Goal: Task Accomplishment & Management: Manage account settings

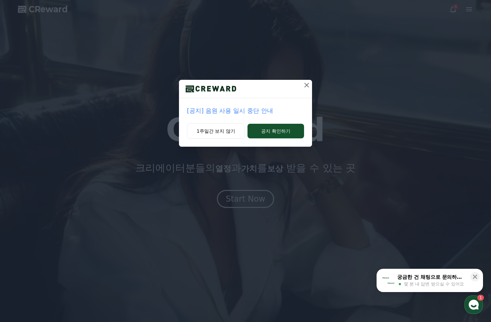
click at [231, 111] on p "[공지] 음원 사용 일시 중단 안내" at bounding box center [245, 110] width 117 height 9
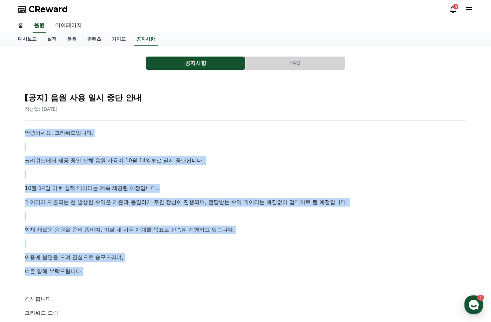
drag, startPoint x: 146, startPoint y: 128, endPoint x: 364, endPoint y: 268, distance: 259.3
click at [364, 268] on div "[공지] 음원 사용 일시 중단 안내 작성일: 2025-10-14 안녕하세요, 크리워드입니다. 크리워드에서 제공 중인 전체 음원 사용이 10월 …" at bounding box center [245, 212] width 444 height 253
click at [364, 268] on p "너른 양해 부탁드립니다." at bounding box center [246, 271] width 442 height 9
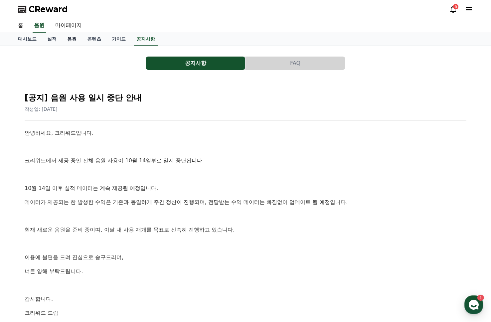
click at [70, 38] on link "음원" at bounding box center [72, 39] width 20 height 13
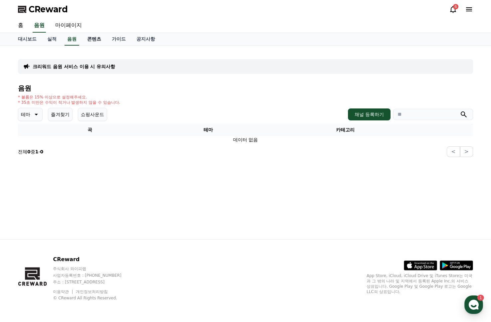
click at [86, 38] on link "콘텐츠" at bounding box center [94, 39] width 25 height 13
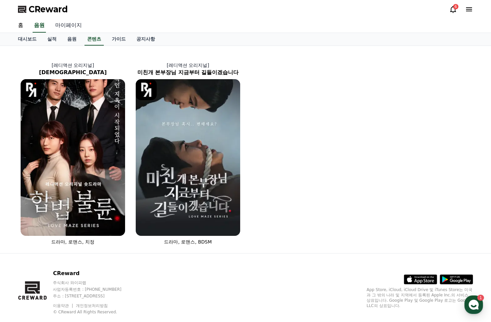
click at [76, 24] on link "마이페이지" at bounding box center [68, 26] width 37 height 14
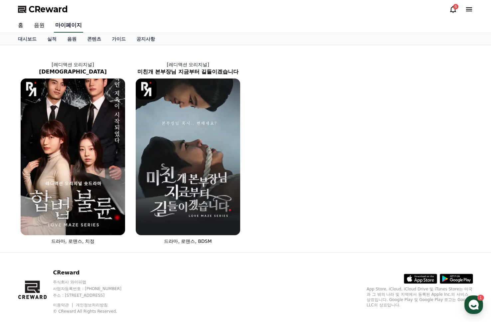
select select "**********"
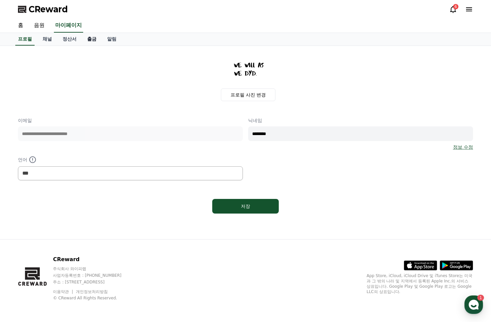
click at [82, 37] on link "출금" at bounding box center [92, 39] width 20 height 13
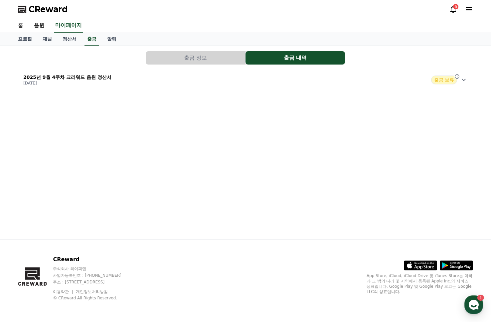
click at [445, 83] on span "출금 보류" at bounding box center [444, 80] width 26 height 9
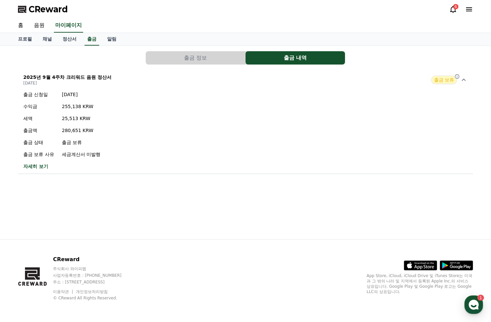
drag, startPoint x: 241, startPoint y: 145, endPoint x: 225, endPoint y: 125, distance: 26.5
click at [233, 124] on div "출금 신청일 [DATE] 수익금 255,138 KRW 세액 25,513 KRW 출금액 280,651 KRW 출금 상태 출금 보류 출금 보류 사…" at bounding box center [245, 130] width 455 height 84
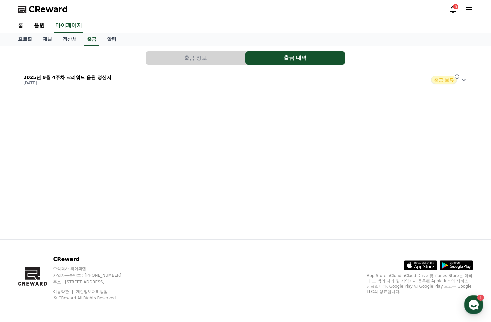
click at [182, 80] on div "2025년 9월 4주차 크리워드 음원 정산서 [DATE] 출금 보류" at bounding box center [245, 79] width 455 height 17
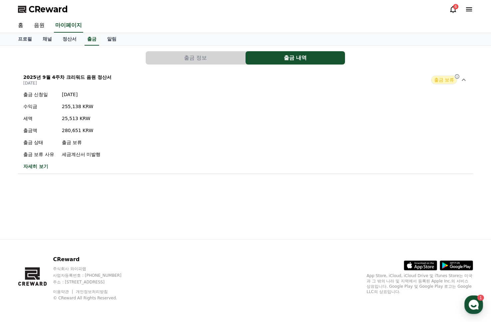
click at [191, 53] on button "출금 정보" at bounding box center [195, 57] width 99 height 13
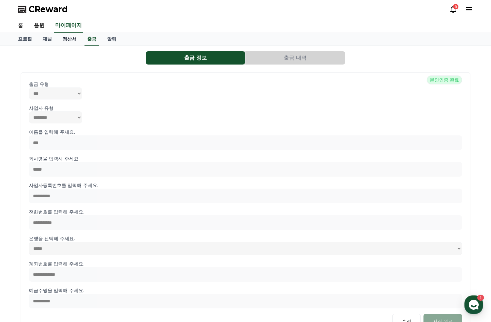
click at [66, 35] on link "정산서" at bounding box center [69, 39] width 25 height 13
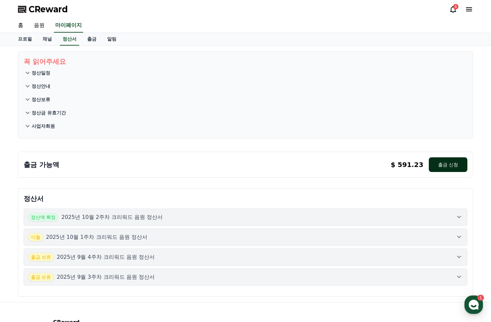
click at [455, 166] on button "출금 신청" at bounding box center [448, 164] width 39 height 15
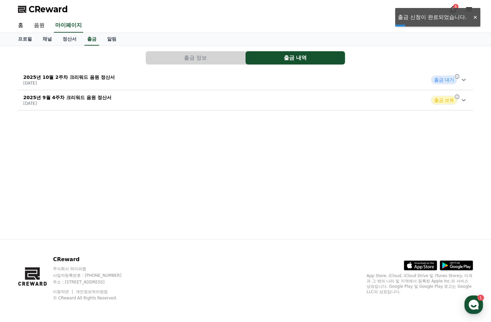
click at [462, 79] on icon at bounding box center [464, 80] width 8 height 8
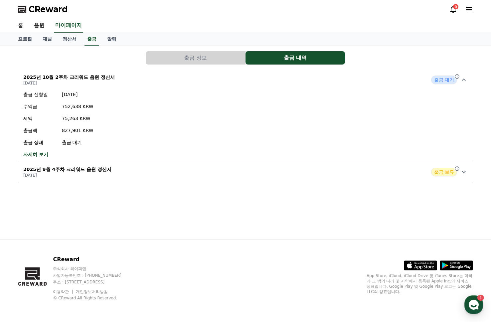
click at [150, 125] on div "출금 신청일 [DATE] 수익금 752,638 KRW 세액 75,263 KRW 출금액 827,901 KRW 출금 상태 출금 대기 자세히 보기" at bounding box center [245, 124] width 455 height 72
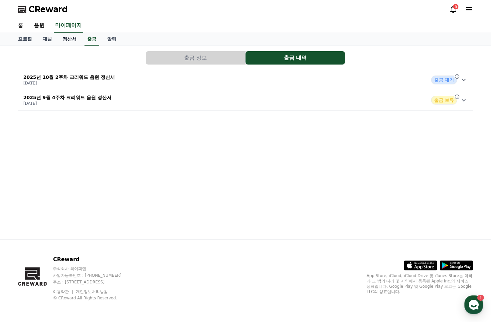
click at [66, 39] on link "정산서" at bounding box center [69, 39] width 25 height 13
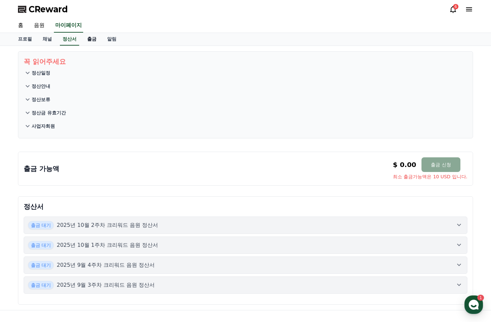
click at [90, 37] on link "출금" at bounding box center [92, 39] width 20 height 13
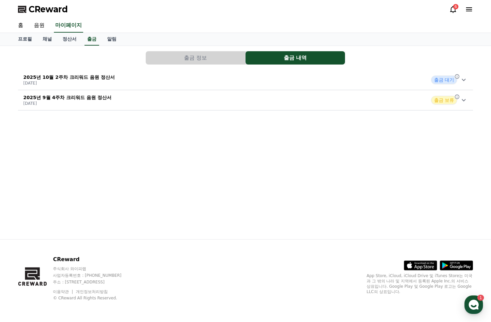
click at [434, 79] on span "출금 대기" at bounding box center [444, 80] width 26 height 9
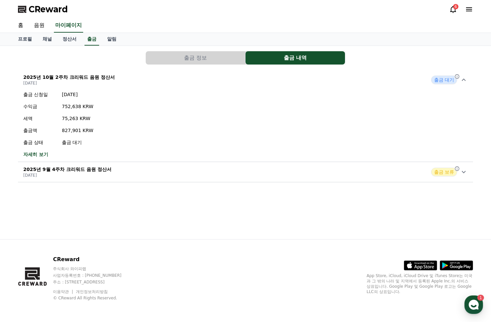
click at [468, 168] on div "2025년 9월 4주차 크리워드 음원 정산서 [DATE] 출금 보류" at bounding box center [245, 171] width 455 height 17
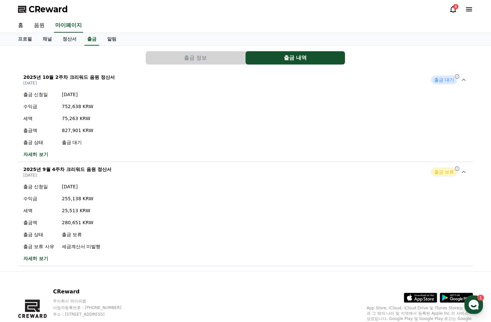
drag, startPoint x: 103, startPoint y: 249, endPoint x: 67, endPoint y: 224, distance: 44.6
click at [71, 211] on div "출금 신청일 [DATE] 수익금 255,138 KRW 세액 25,513 KRW 출금액 280,651 KRW 출금 상태 출금 보류 출금 보류 사…" at bounding box center [245, 223] width 455 height 84
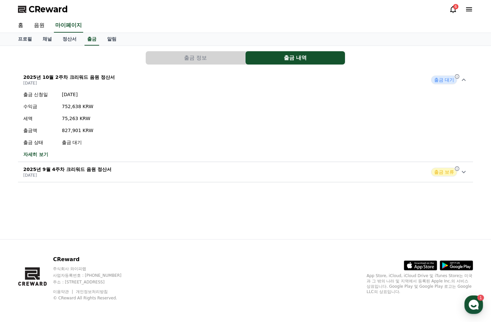
drag, startPoint x: 65, startPoint y: 231, endPoint x: 89, endPoint y: 180, distance: 55.7
click at [66, 230] on div "출금 정보 출금 내역 2025년 10월 2주차 크리워드 음원 정산서 [DATE] 출금 대기 출금 신청일 [DATE] 수익금 752,638 KR…" at bounding box center [246, 142] width 466 height 193
click at [83, 163] on div "2025년 9월 4주차 크리워드 음원 정산서 [DATE] 출금 보류" at bounding box center [245, 171] width 455 height 17
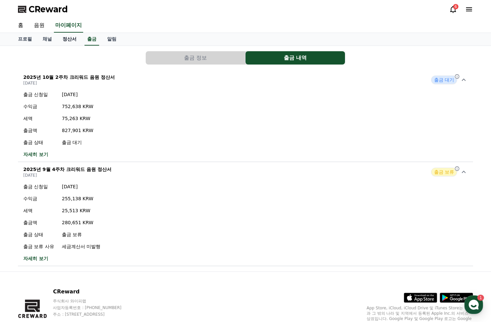
drag, startPoint x: 64, startPoint y: 36, endPoint x: 65, endPoint y: 40, distance: 4.2
click at [63, 36] on link "정산서" at bounding box center [69, 39] width 25 height 13
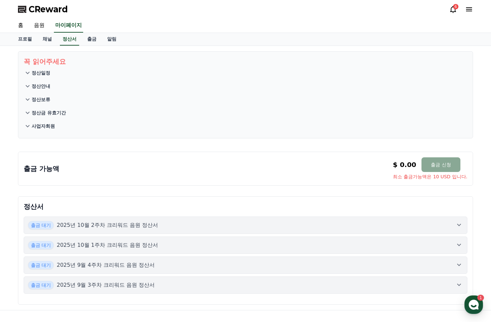
click at [38, 92] on button "정산안내" at bounding box center [246, 86] width 444 height 13
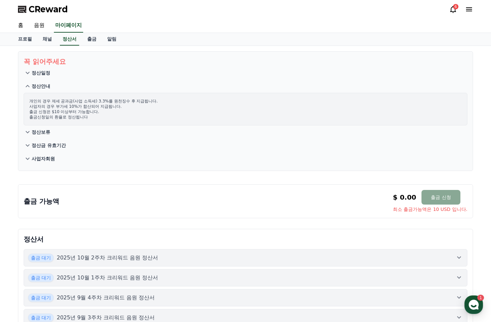
click at [39, 127] on button "정산보류" at bounding box center [246, 131] width 444 height 13
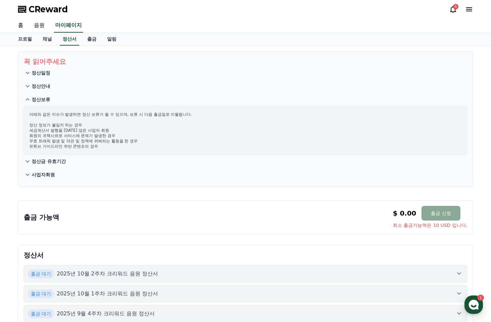
drag, startPoint x: 87, startPoint y: 142, endPoint x: 45, endPoint y: 115, distance: 49.8
click at [45, 116] on p "아래와 같은 이슈가 발생하면 정산 보류가 될 수 있으며, 보류 시 다음 출금일로 이월됩니다. 정산 정보가 불일치 하는 경우 세금계산서 발행을 …" at bounding box center [245, 130] width 432 height 37
click at [45, 115] on p "아래와 같은 이슈가 발생하면 정산 보류가 될 수 있으며, 보류 시 다음 출금일로 이월됩니다. 정산 정보가 불일치 하는 경우 세금계산서 발행을 …" at bounding box center [245, 130] width 432 height 37
drag, startPoint x: 64, startPoint y: 113, endPoint x: 168, endPoint y: 118, distance: 104.6
click at [168, 118] on p "아래와 같은 이슈가 발생하면 정산 보류가 될 수 있으며, 보류 시 다음 출금일로 이월됩니다. 정산 정보가 불일치 하는 경우 세금계산서 발행을 …" at bounding box center [245, 130] width 432 height 37
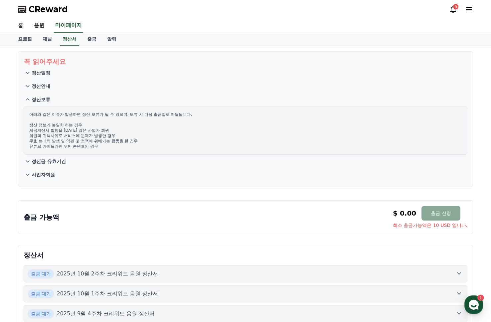
click at [168, 118] on p "아래와 같은 이슈가 발생하면 정산 보류가 될 수 있으며, 보류 시 다음 출금일로 이월됩니다. 정산 정보가 불일치 하는 경우 세금계산서 발행을 …" at bounding box center [245, 130] width 432 height 37
drag, startPoint x: 125, startPoint y: 146, endPoint x: 58, endPoint y: 113, distance: 74.8
click at [58, 113] on p "아래와 같은 이슈가 발생하면 정산 보류가 될 수 있으며, 보류 시 다음 출금일로 이월됩니다. 정산 정보가 불일치 하는 경우 세금계산서 발행을 …" at bounding box center [245, 130] width 432 height 37
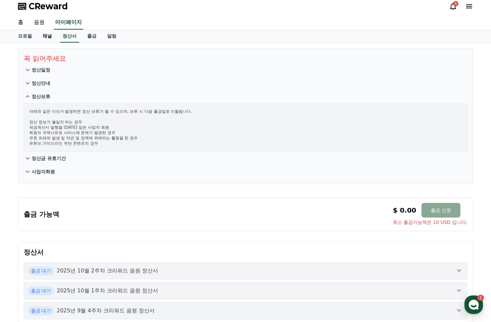
click at [41, 34] on link "채널" at bounding box center [47, 36] width 20 height 13
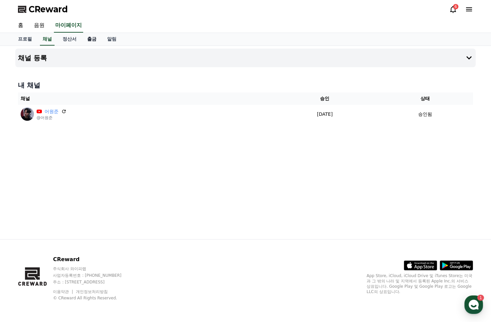
click at [82, 38] on link "출금" at bounding box center [92, 39] width 20 height 13
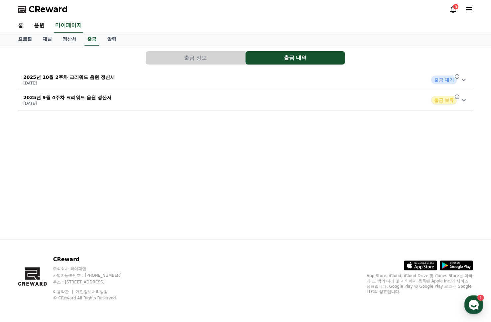
click at [463, 79] on icon at bounding box center [464, 80] width 8 height 8
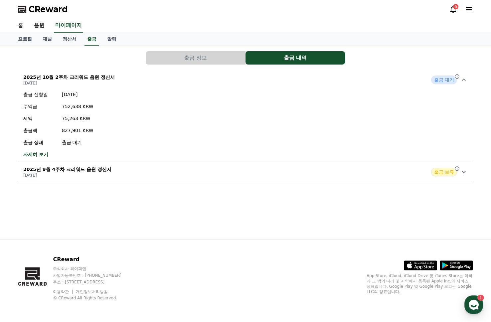
click at [460, 171] on icon at bounding box center [464, 172] width 8 height 8
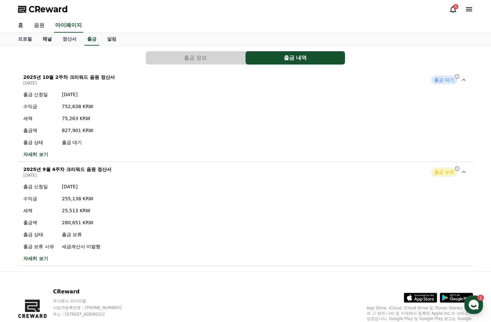
click at [42, 39] on link "채널" at bounding box center [47, 39] width 20 height 13
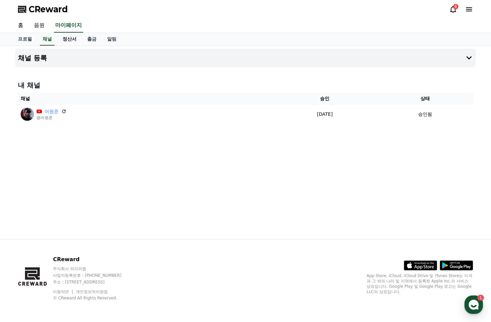
click at [65, 39] on link "정산서" at bounding box center [69, 39] width 25 height 13
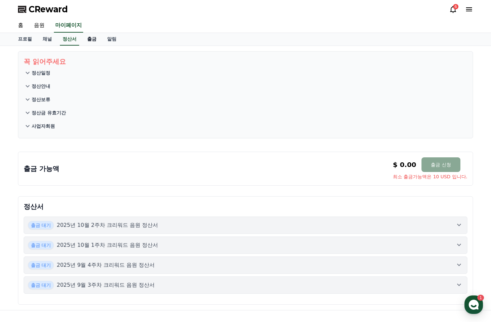
click at [83, 38] on link "출금" at bounding box center [92, 39] width 20 height 13
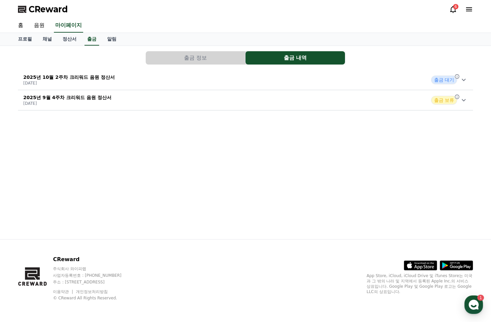
click at [221, 61] on button "출금 정보" at bounding box center [195, 57] width 99 height 13
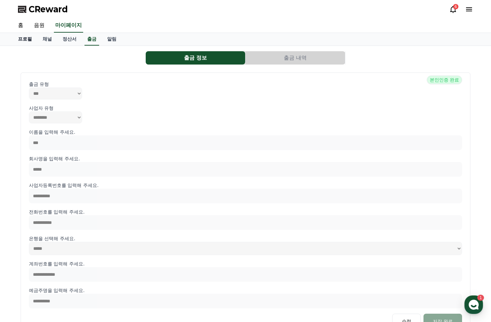
click at [25, 39] on link "프로필" at bounding box center [25, 39] width 25 height 13
select select "**********"
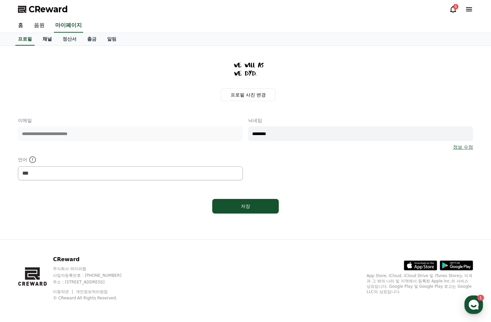
click at [47, 39] on link "채널" at bounding box center [47, 39] width 20 height 13
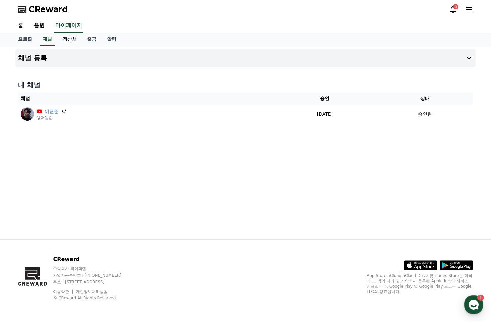
click at [60, 38] on link "정산서" at bounding box center [69, 39] width 25 height 13
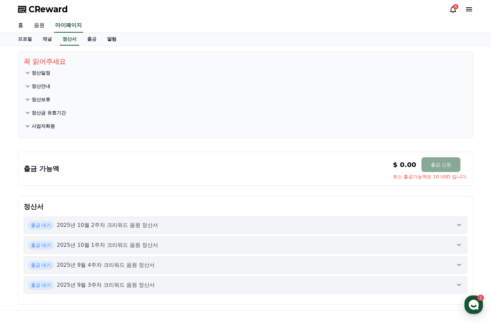
click at [104, 36] on link "알림" at bounding box center [112, 39] width 20 height 13
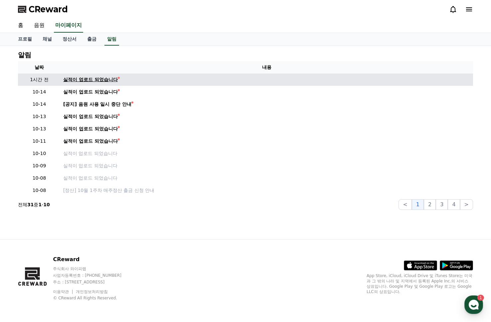
drag, startPoint x: 97, startPoint y: 75, endPoint x: 95, endPoint y: 78, distance: 4.1
click at [97, 75] on td "실적이 업로드 되었습니다" at bounding box center [267, 80] width 413 height 12
click at [95, 78] on div "실적이 업로드 되었습니다" at bounding box center [90, 79] width 55 height 7
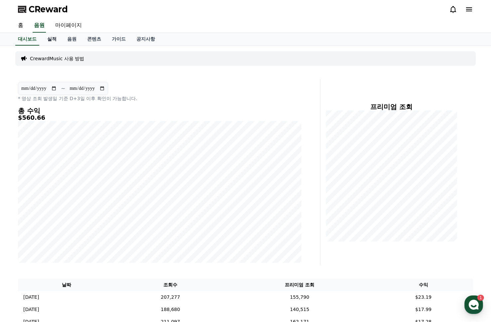
click at [54, 38] on link "실적" at bounding box center [52, 39] width 20 height 13
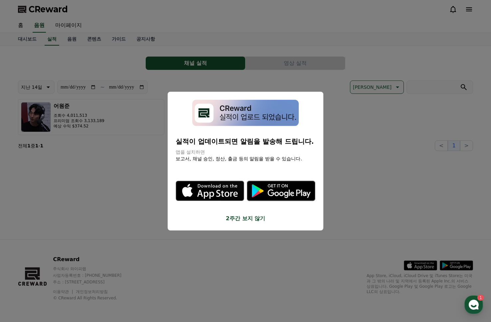
click at [260, 230] on div "실적이 업데이트되면 알림을 발송해 드립니다. 앱을 설치하면 보고서, 채널 승인, 정산, 출금 등의 알림을 받을 수 있습니다. .st0 { fi…" at bounding box center [246, 161] width 156 height 139
click at [260, 223] on div "실적이 업데이트되면 알림을 발송해 드립니다. 앱을 설치하면 보고서, 채널 승인, 정산, 출금 등의 알림을 받을 수 있습니다. .st0 { fi…" at bounding box center [246, 161] width 156 height 139
click at [246, 216] on button "2주간 보지 않기" at bounding box center [246, 218] width 140 height 8
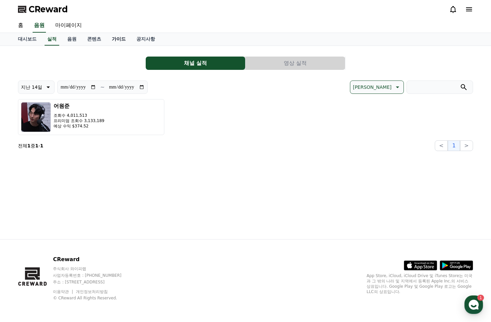
click at [111, 38] on link "가이드" at bounding box center [118, 39] width 25 height 13
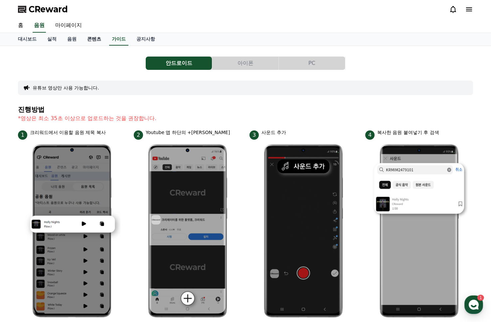
click at [91, 39] on link "콘텐츠" at bounding box center [94, 39] width 25 height 13
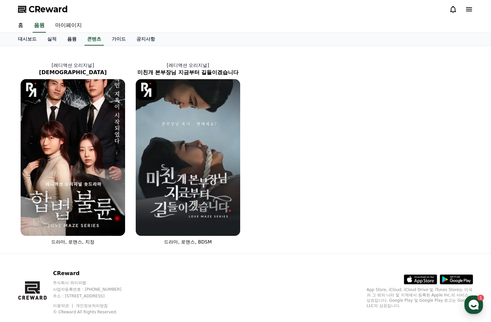
click at [70, 40] on link "음원" at bounding box center [72, 39] width 20 height 13
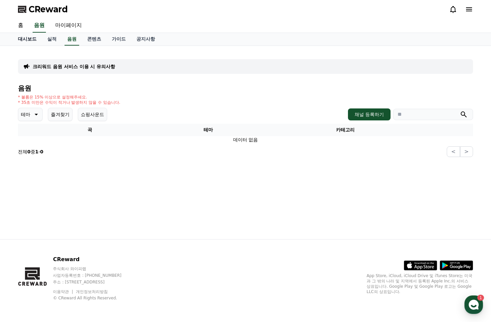
click at [25, 38] on link "대시보드" at bounding box center [27, 39] width 29 height 13
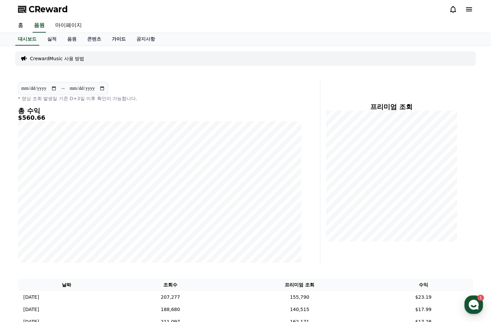
click at [114, 38] on link "가이드" at bounding box center [118, 39] width 25 height 13
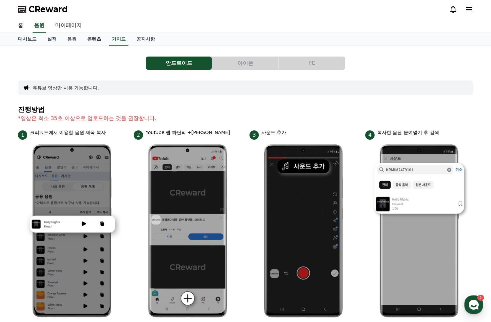
click at [87, 40] on link "콘텐츠" at bounding box center [94, 39] width 25 height 13
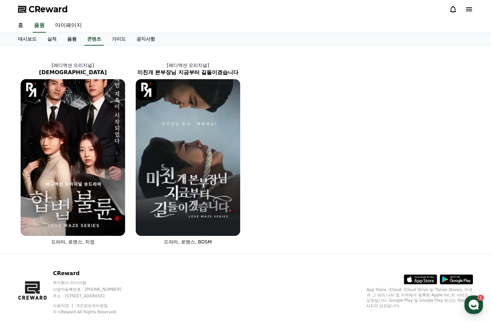
click at [65, 41] on link "음원" at bounding box center [72, 39] width 20 height 13
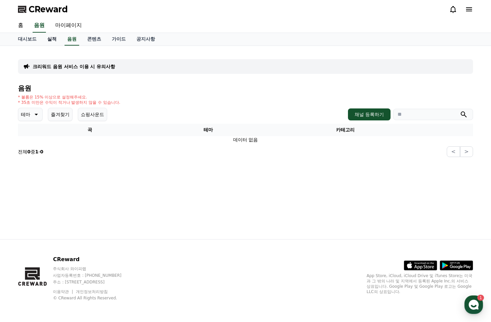
click at [54, 40] on link "실적" at bounding box center [52, 39] width 20 height 13
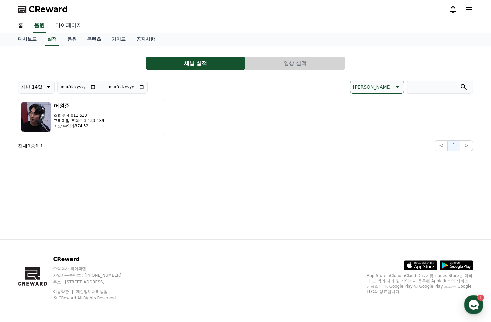
click at [64, 25] on link "마이페이지" at bounding box center [68, 26] width 37 height 14
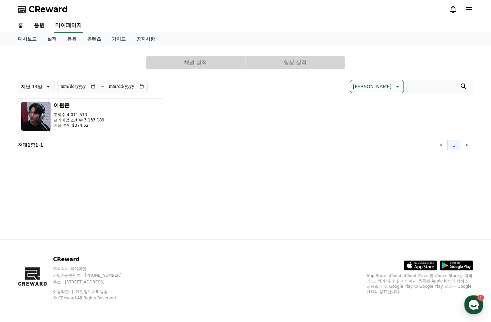
select select "**********"
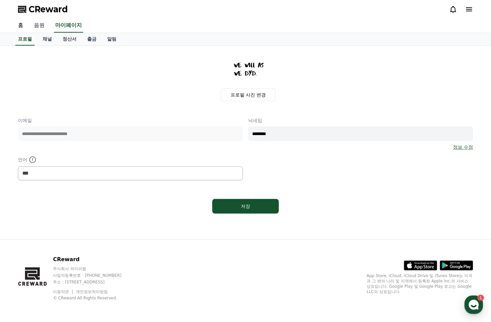
click at [38, 24] on link "음원" at bounding box center [39, 26] width 21 height 14
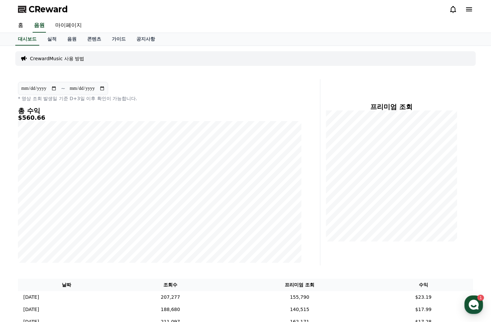
click at [57, 86] on input "**********" at bounding box center [39, 88] width 36 height 7
type input "**********"
drag, startPoint x: 45, startPoint y: 116, endPoint x: -3, endPoint y: 110, distance: 48.9
drag, startPoint x: 48, startPoint y: 112, endPoint x: 48, endPoint y: 107, distance: 5.7
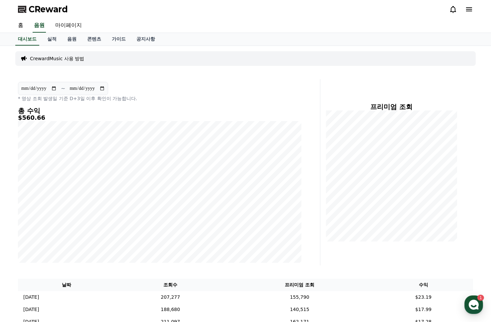
click at [48, 112] on h4 "총 수익" at bounding box center [159, 110] width 283 height 7
click at [69, 38] on link "음원" at bounding box center [72, 39] width 20 height 13
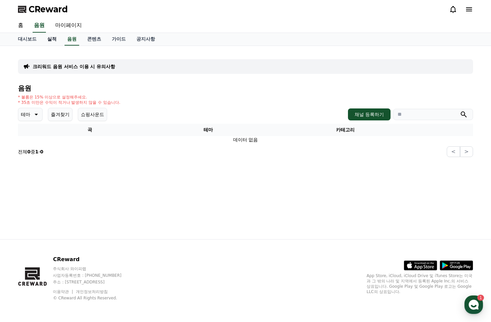
click at [50, 38] on link "실적" at bounding box center [52, 39] width 20 height 13
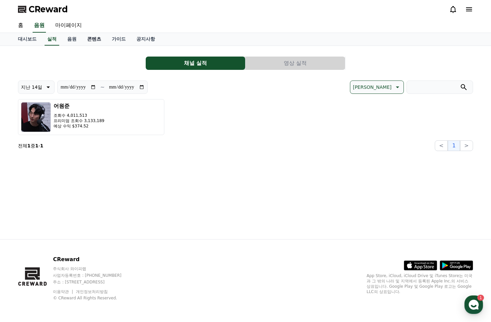
click at [86, 40] on link "콘텐츠" at bounding box center [94, 39] width 25 height 13
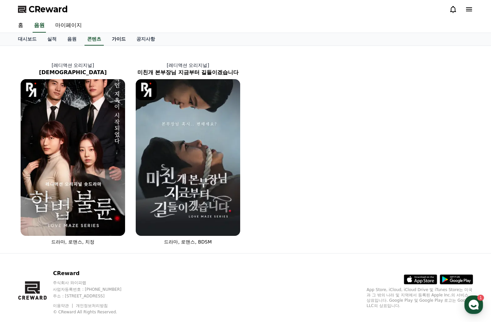
click at [116, 40] on link "가이드" at bounding box center [118, 39] width 25 height 13
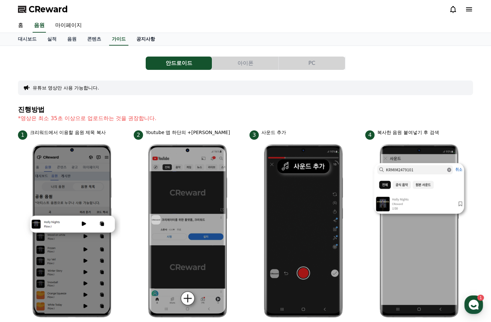
click at [133, 38] on link "공지사항" at bounding box center [145, 39] width 29 height 13
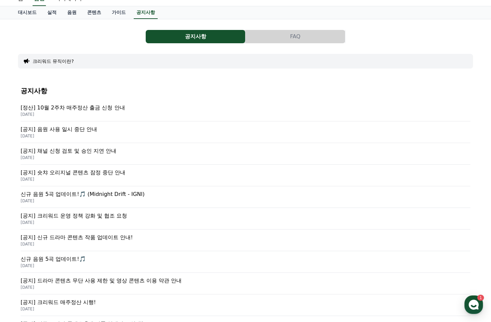
scroll to position [30, 0]
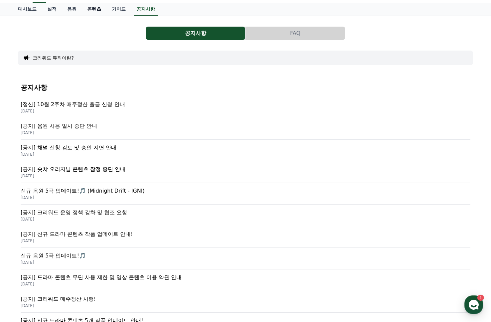
click at [92, 10] on link "콘텐츠" at bounding box center [94, 9] width 25 height 13
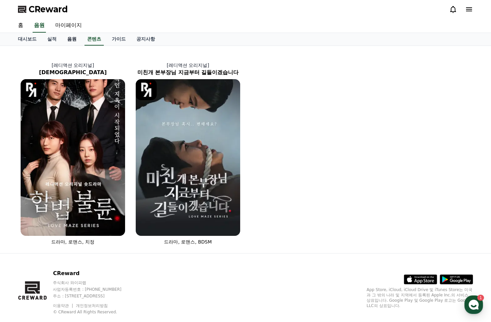
click at [66, 39] on link "음원" at bounding box center [72, 39] width 20 height 13
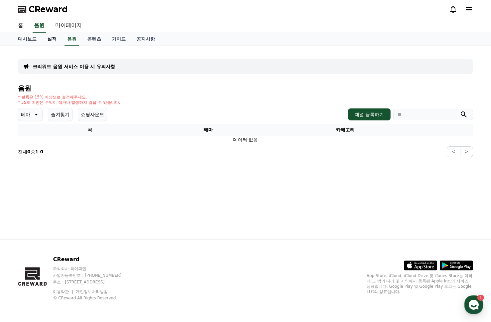
click at [47, 39] on link "실적" at bounding box center [52, 39] width 20 height 13
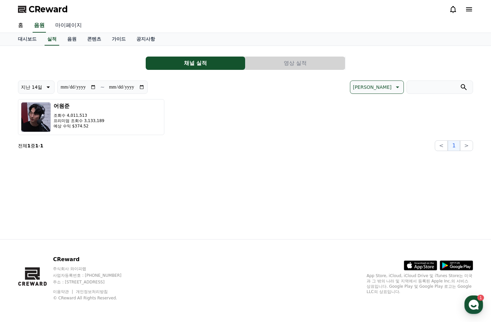
click at [66, 27] on link "마이페이지" at bounding box center [68, 26] width 37 height 14
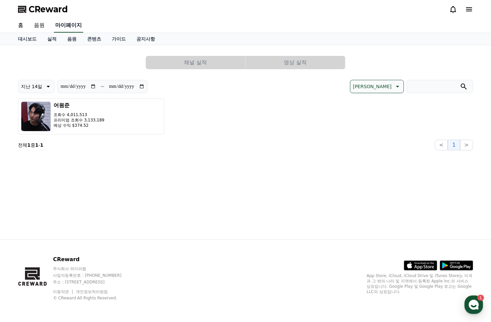
select select "**********"
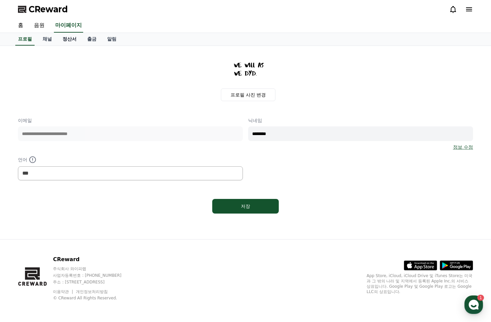
click at [67, 40] on link "정산서" at bounding box center [69, 39] width 25 height 13
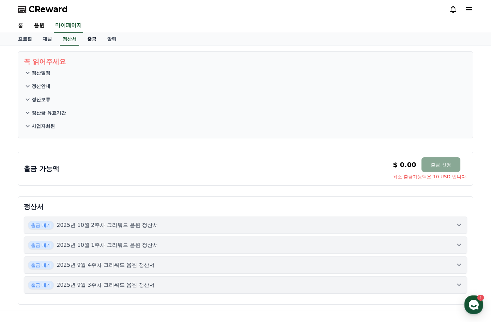
click at [87, 39] on link "출금" at bounding box center [92, 39] width 20 height 13
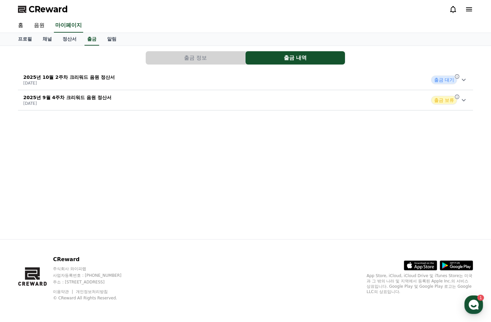
click at [456, 83] on div "출금 대기" at bounding box center [444, 80] width 26 height 9
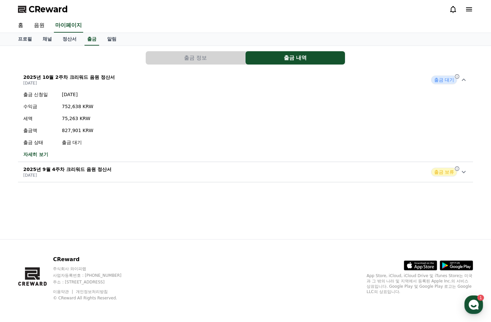
click at [466, 175] on icon at bounding box center [464, 172] width 8 height 8
